Goal: Check status: Check status

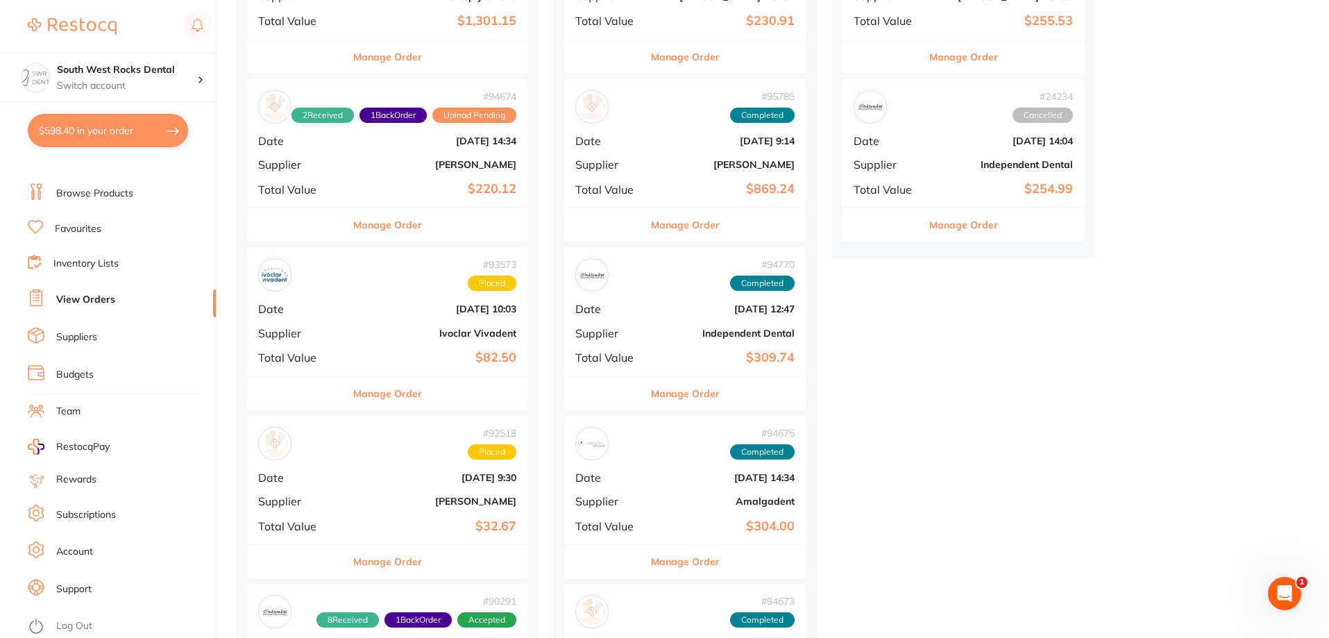
scroll to position [763, 0]
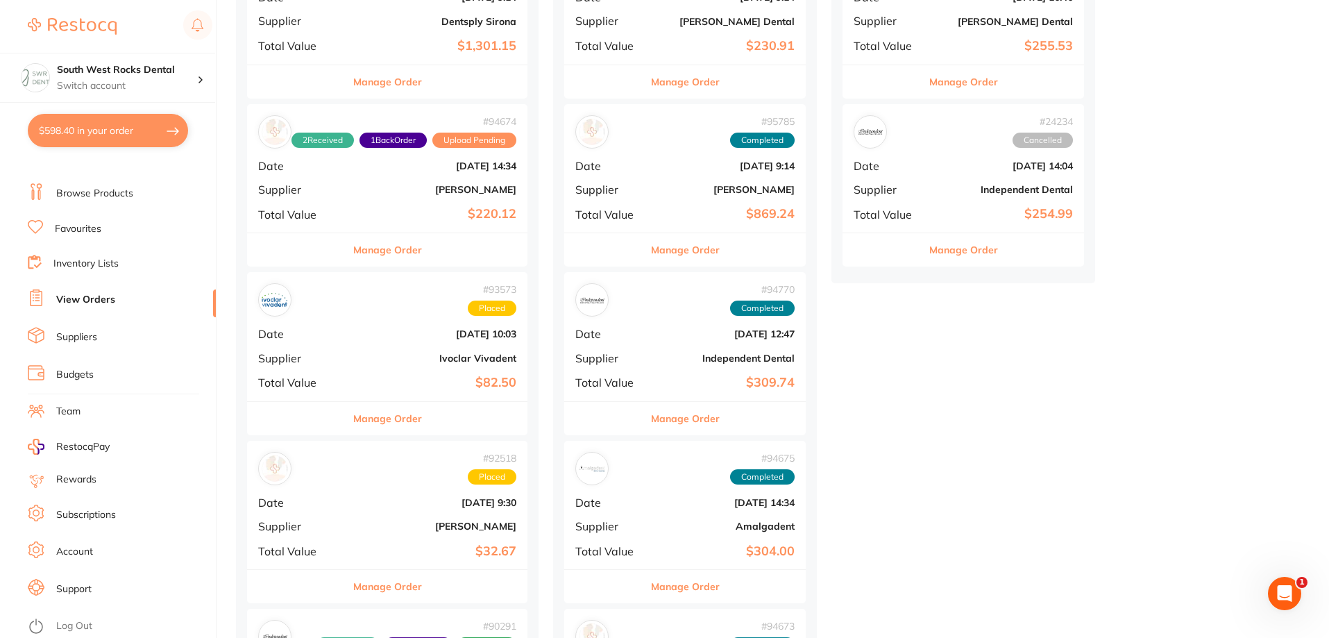
click at [402, 204] on div "# 94674 2 Received 1 Back Order Upload Pending Date [DATE] 14:34 Supplier [PERS…" at bounding box center [387, 168] width 280 height 128
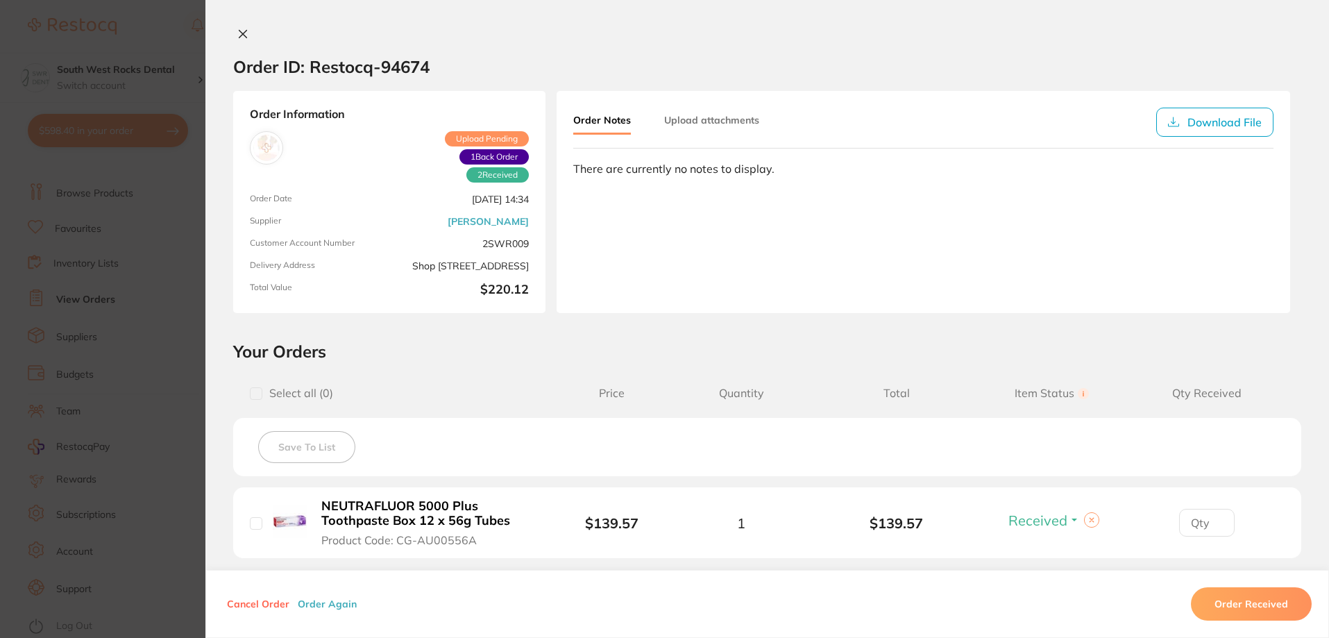
click at [237, 31] on icon at bounding box center [242, 33] width 11 height 11
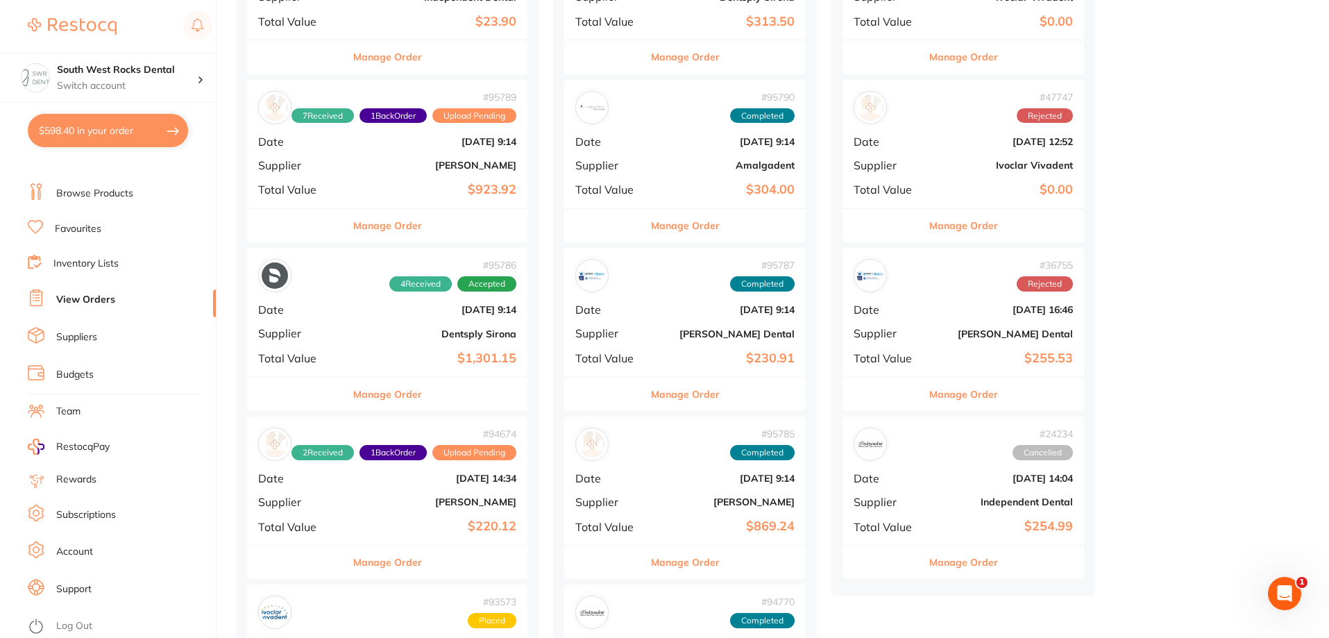
scroll to position [416, 0]
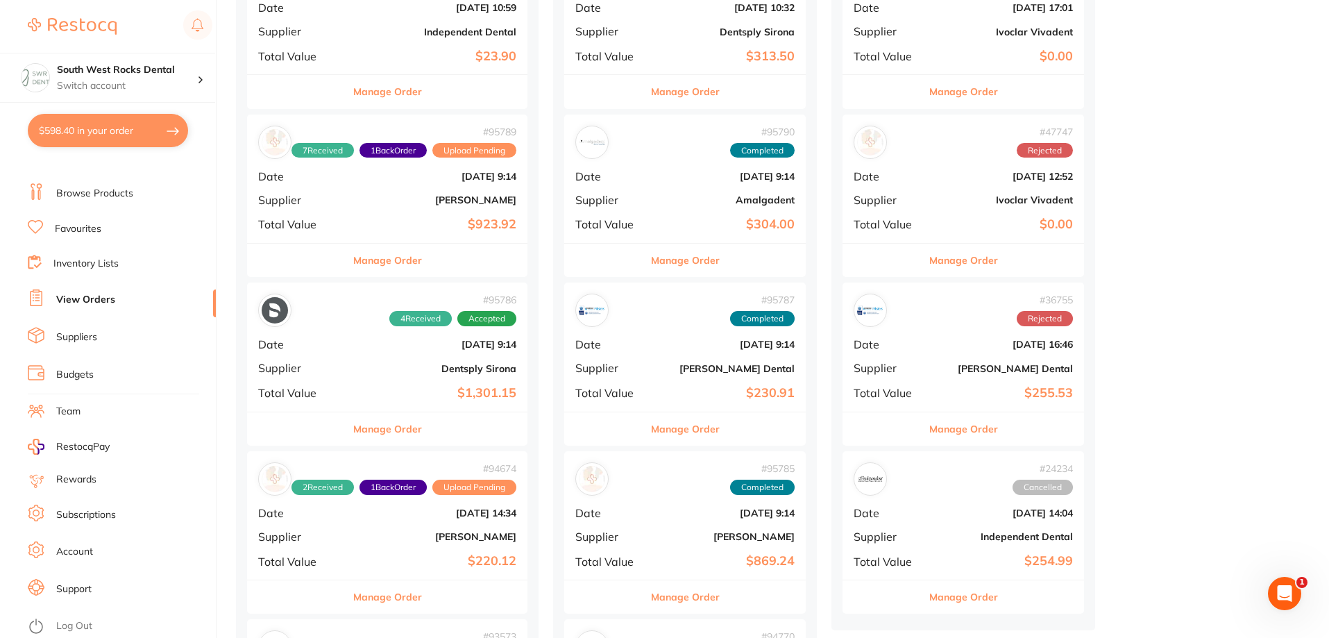
click at [404, 211] on div "# 95789 7 Received 1 Back Order Upload Pending Date [DATE] 9:14 Supplier [PERSO…" at bounding box center [387, 178] width 280 height 128
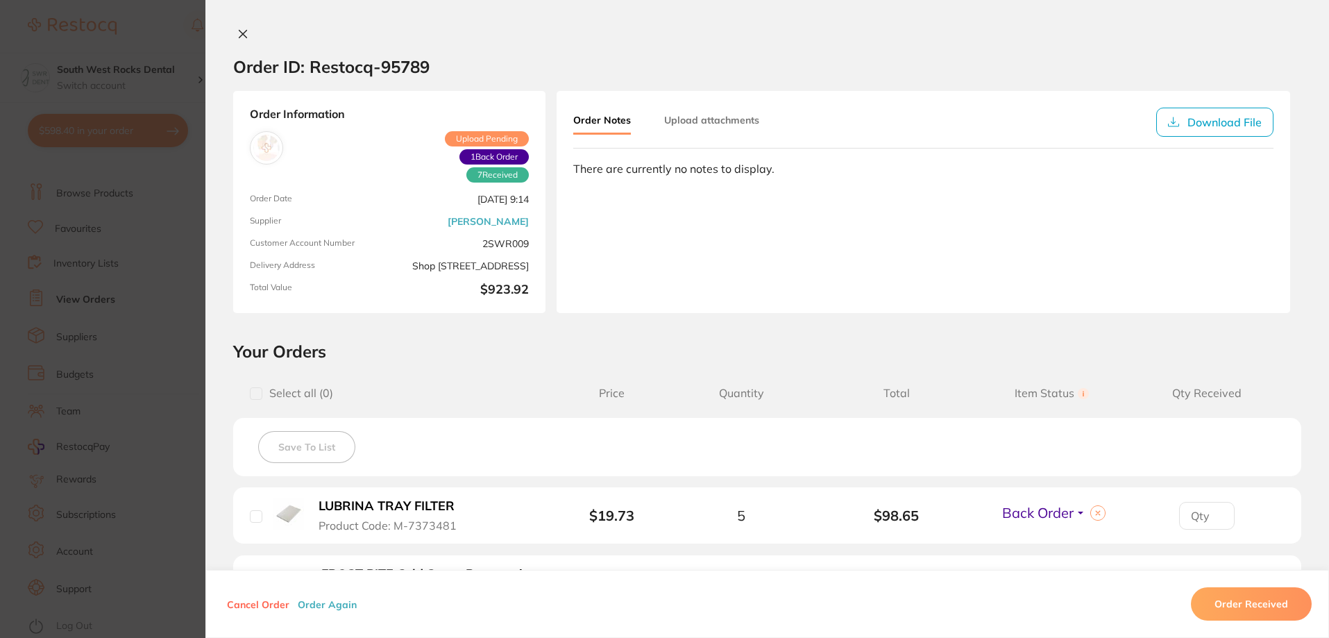
click at [1093, 512] on button at bounding box center [1097, 512] width 15 height 15
click at [1046, 509] on span "Select" at bounding box center [1044, 512] width 39 height 17
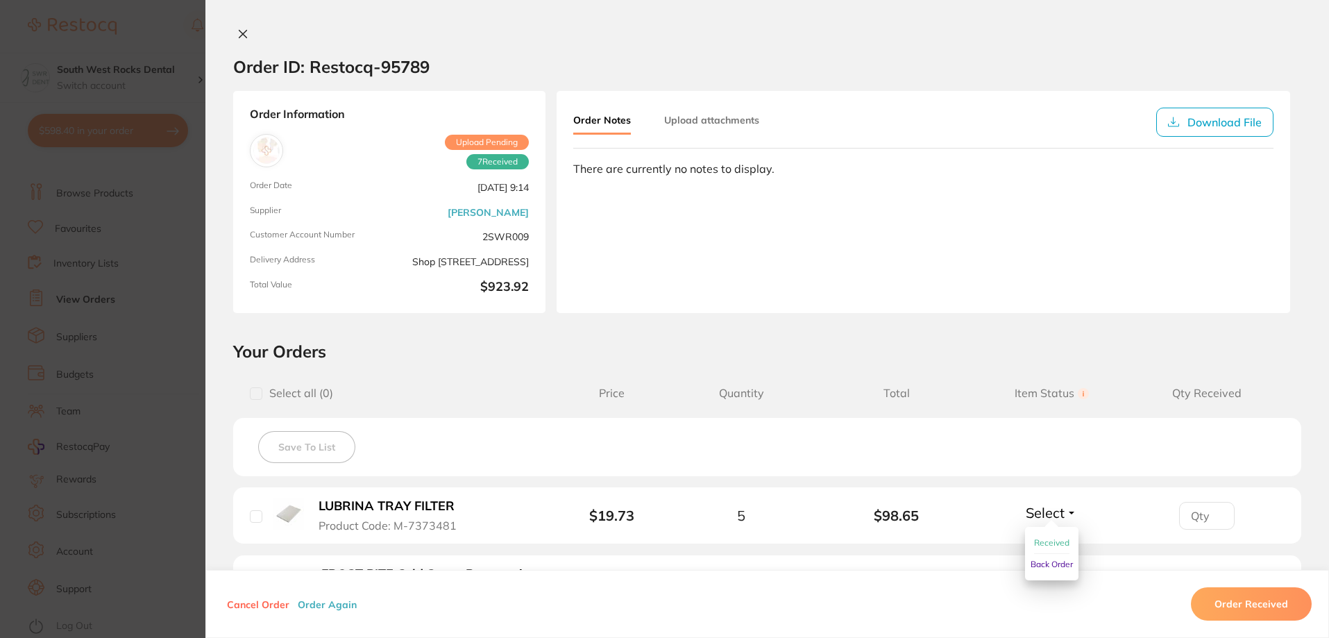
click at [1034, 540] on span "Received" at bounding box center [1051, 542] width 35 height 10
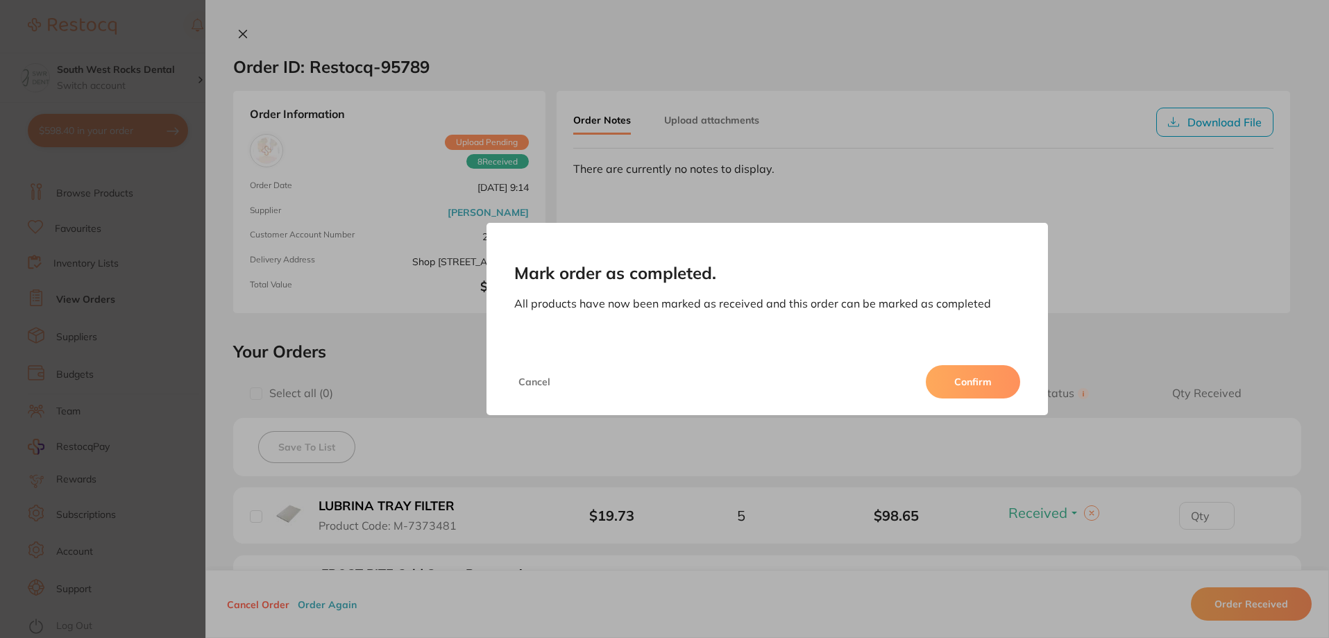
click at [957, 383] on button "Confirm" at bounding box center [973, 381] width 94 height 33
